Goal: Task Accomplishment & Management: Use online tool/utility

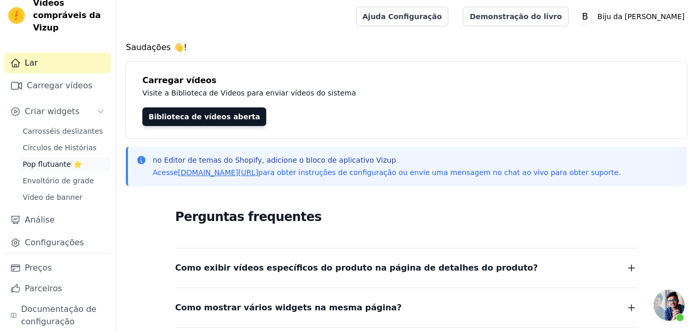
scroll to position [23, 0]
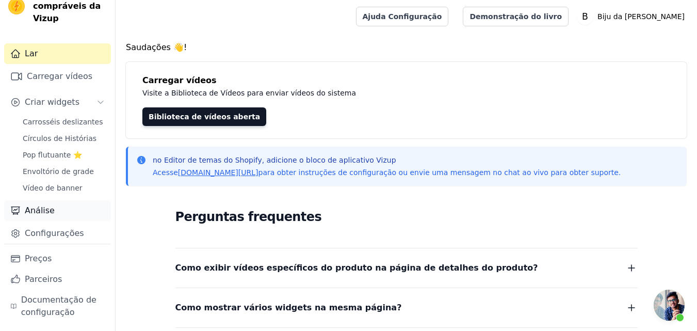
click at [53, 212] on link "Análise" at bounding box center [57, 210] width 107 height 21
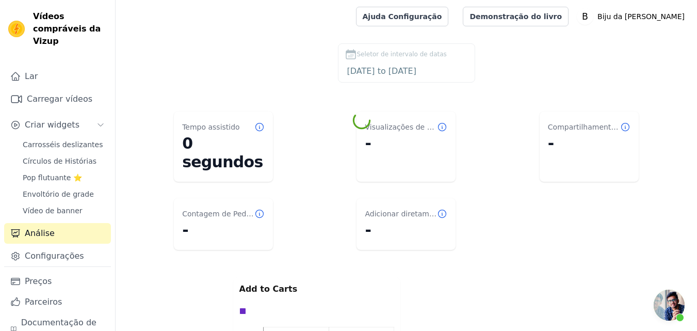
scroll to position [1086, 0]
click at [51, 143] on font "Carrosséis deslizantes" at bounding box center [63, 144] width 80 height 8
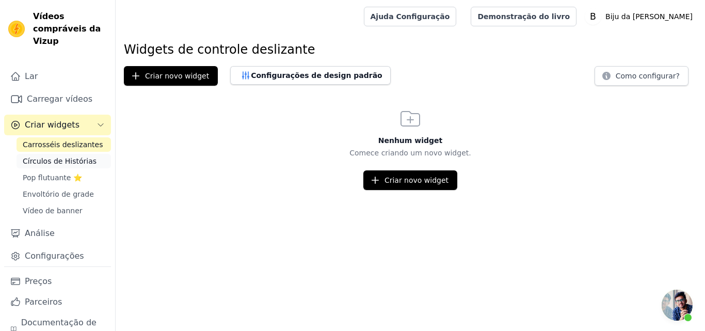
click at [51, 160] on font "Círculos de Histórias" at bounding box center [60, 161] width 74 height 8
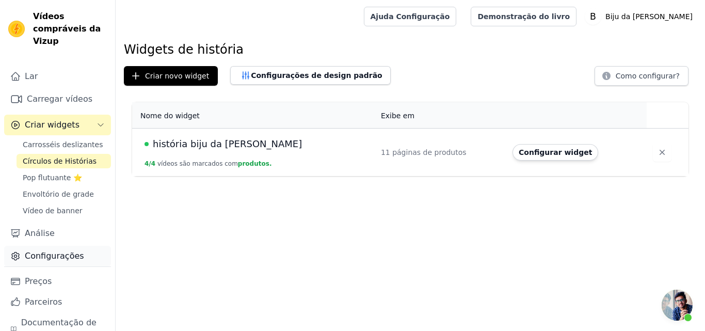
click at [56, 257] on font "Configurações" at bounding box center [54, 256] width 59 height 10
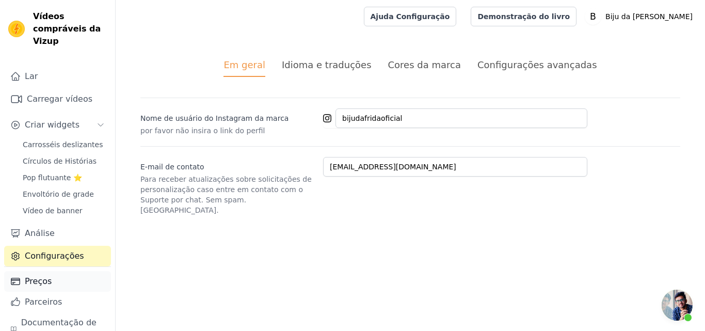
click at [40, 283] on font "Preços" at bounding box center [38, 281] width 27 height 10
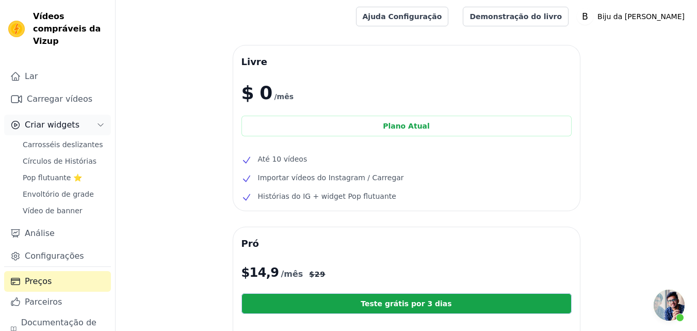
click at [85, 122] on button "Criar widgets" at bounding box center [57, 125] width 107 height 21
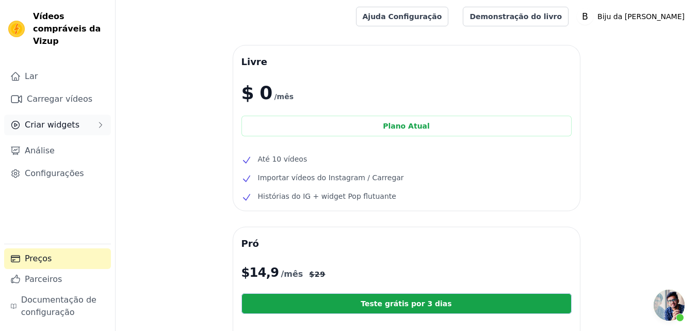
click at [56, 120] on font "Criar widgets" at bounding box center [52, 125] width 55 height 10
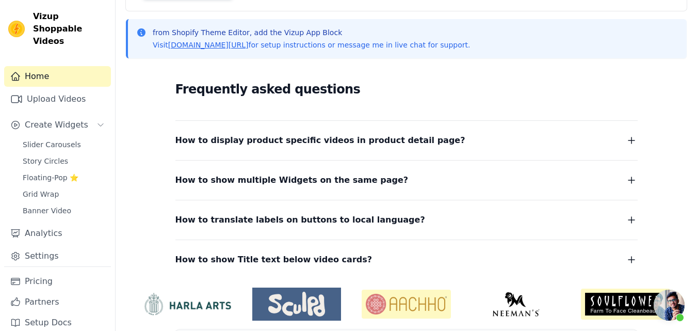
scroll to position [155, 0]
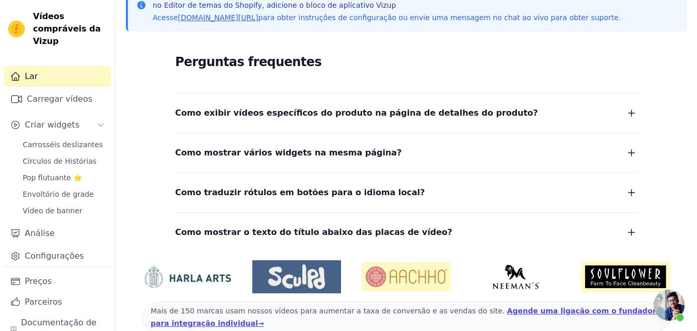
click at [45, 85] on link "Lar" at bounding box center [57, 76] width 107 height 21
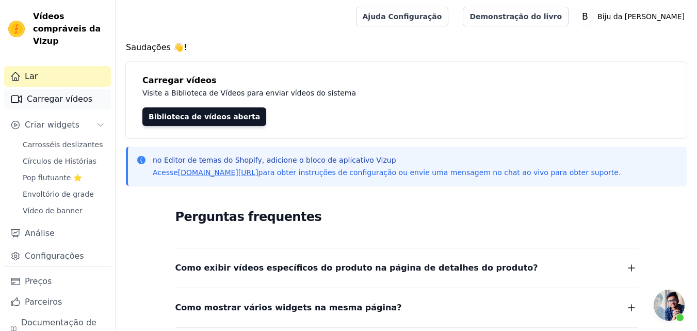
scroll to position [1086, 0]
click at [56, 137] on link "Carrosséis deslizantes" at bounding box center [64, 144] width 94 height 14
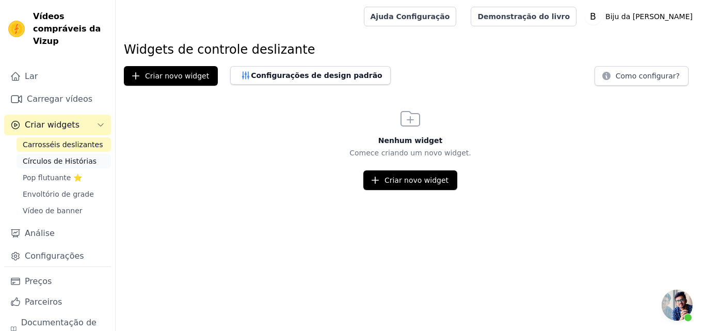
click at [46, 159] on font "Círculos de Histórias" at bounding box center [60, 161] width 74 height 8
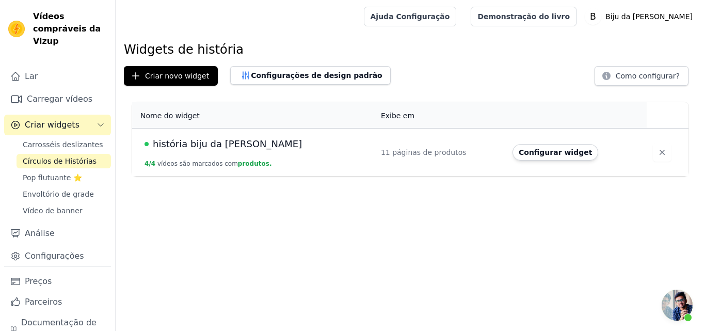
click at [218, 148] on font "história biju da [PERSON_NAME]" at bounding box center [227, 143] width 149 height 11
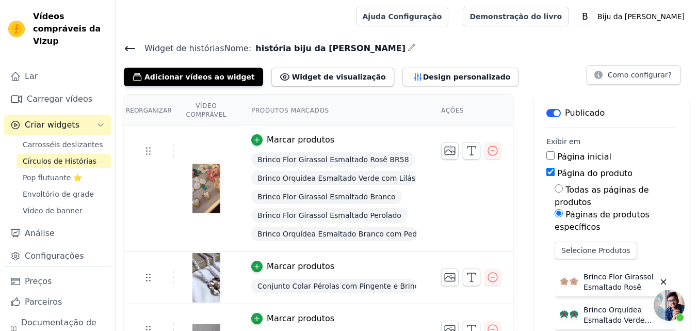
click at [45, 158] on font "Círculos de Histórias" at bounding box center [60, 161] width 74 height 8
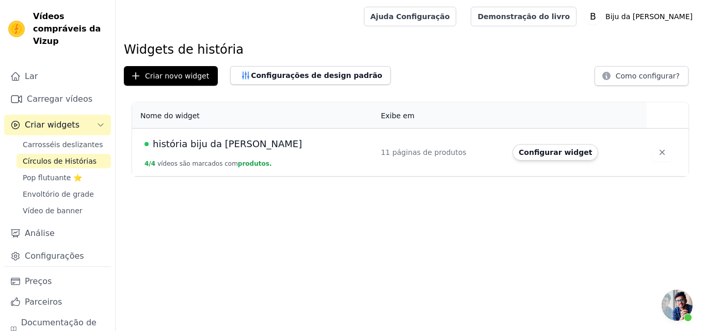
click at [185, 141] on font "história biju da [PERSON_NAME]" at bounding box center [227, 143] width 149 height 11
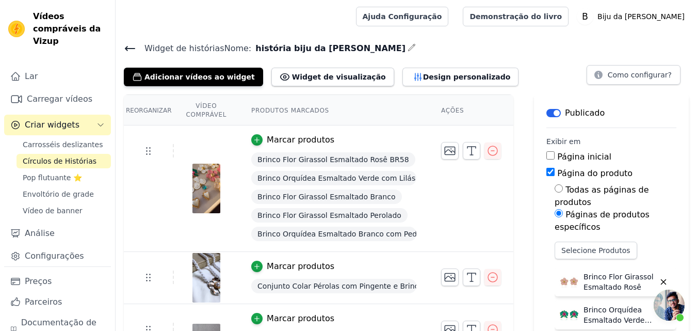
click at [547, 114] on button "Rótulo" at bounding box center [554, 113] width 14 height 8
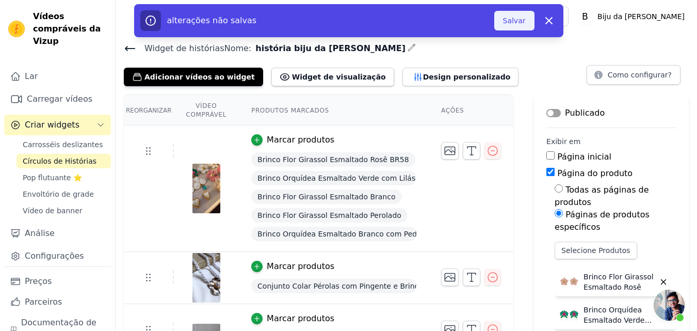
click at [509, 15] on button "Salvar" at bounding box center [514, 21] width 40 height 20
